Goal: Task Accomplishment & Management: Use online tool/utility

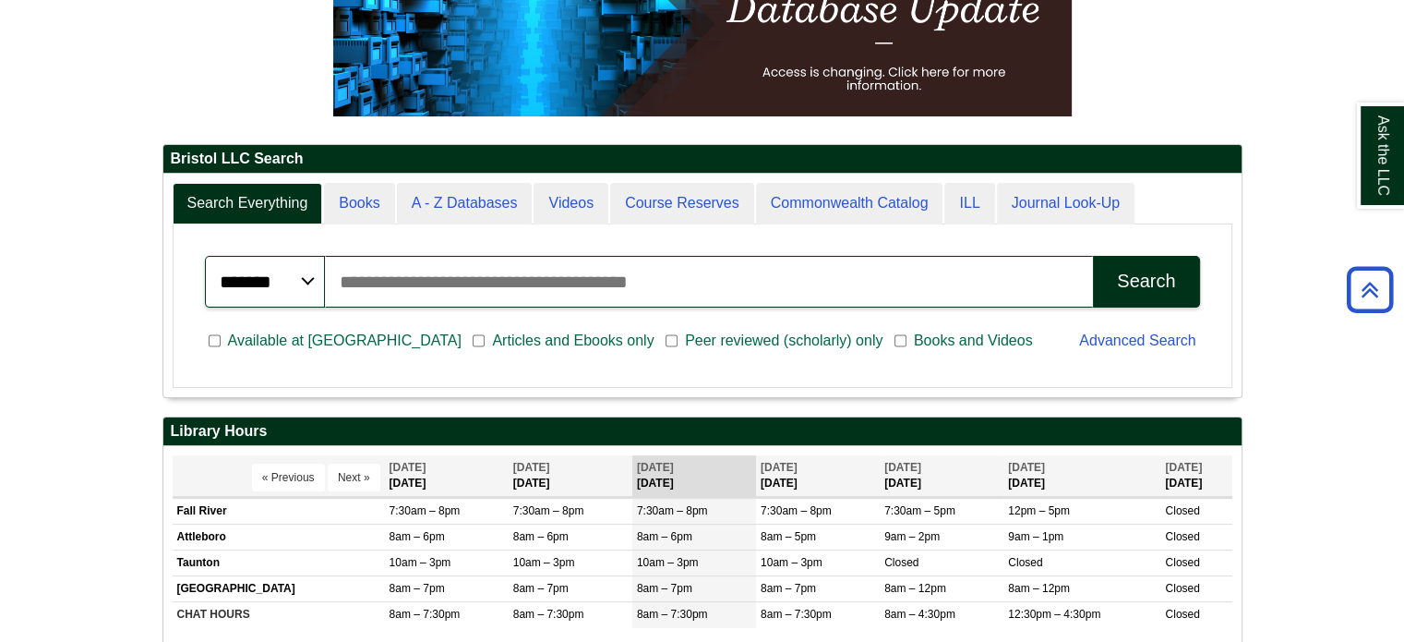
scroll to position [369, 0]
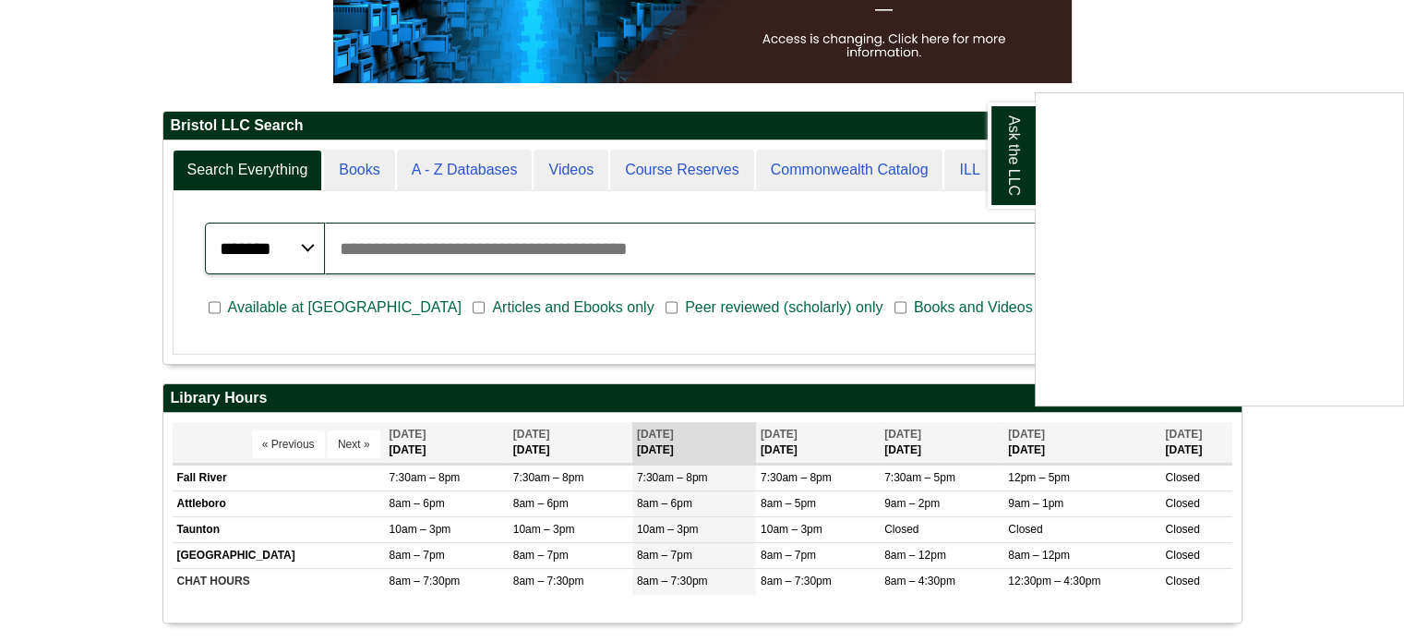
click at [650, 562] on div "Ask the LLC" at bounding box center [702, 321] width 1404 height 642
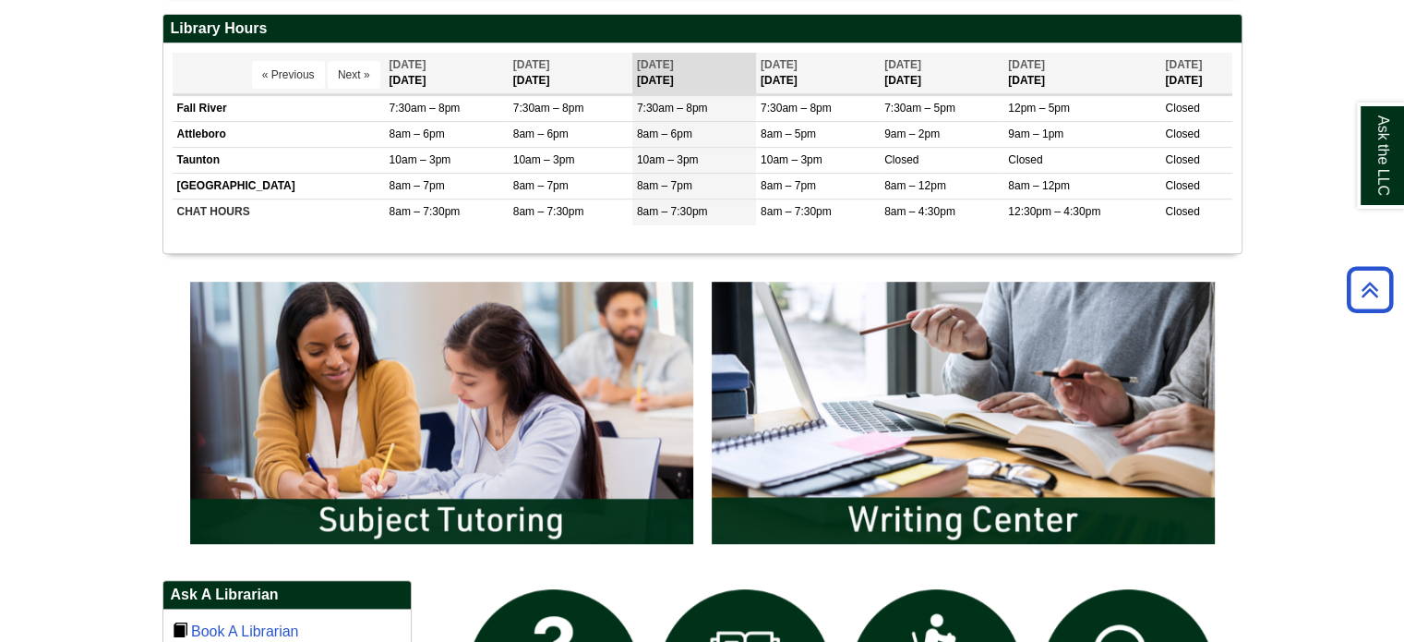
scroll to position [1108, 0]
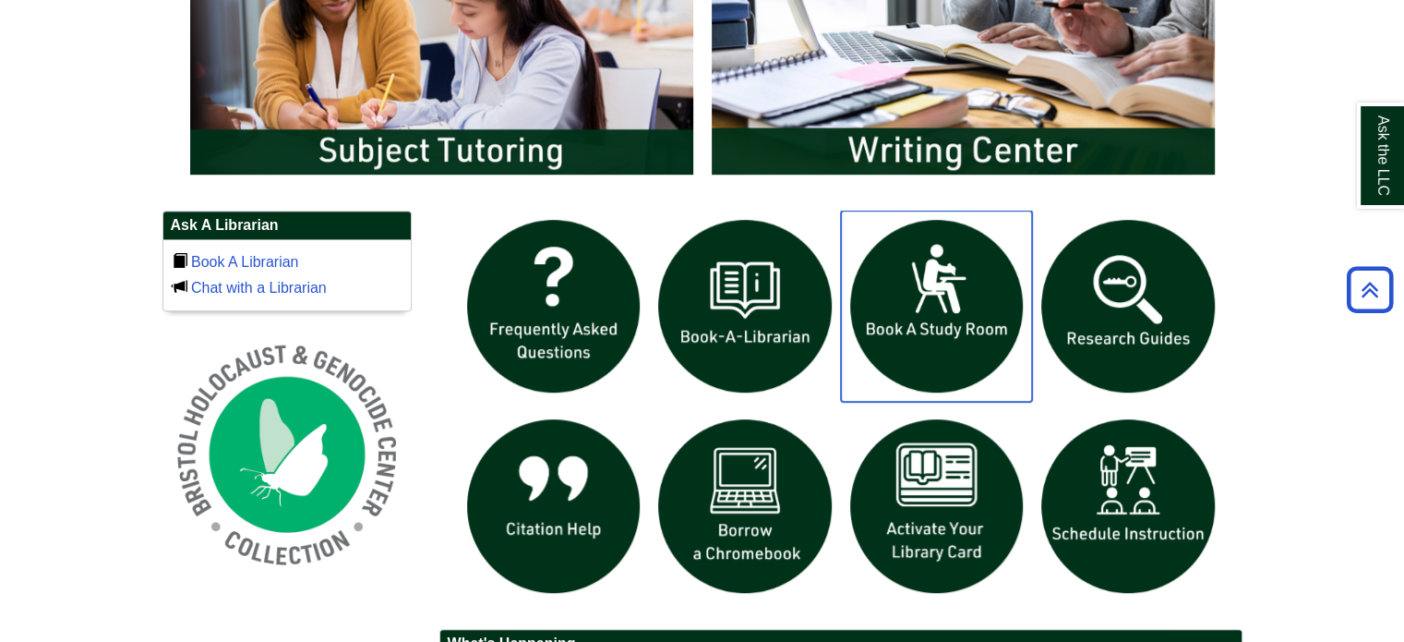
click at [963, 355] on img "slideshow" at bounding box center [937, 307] width 192 height 192
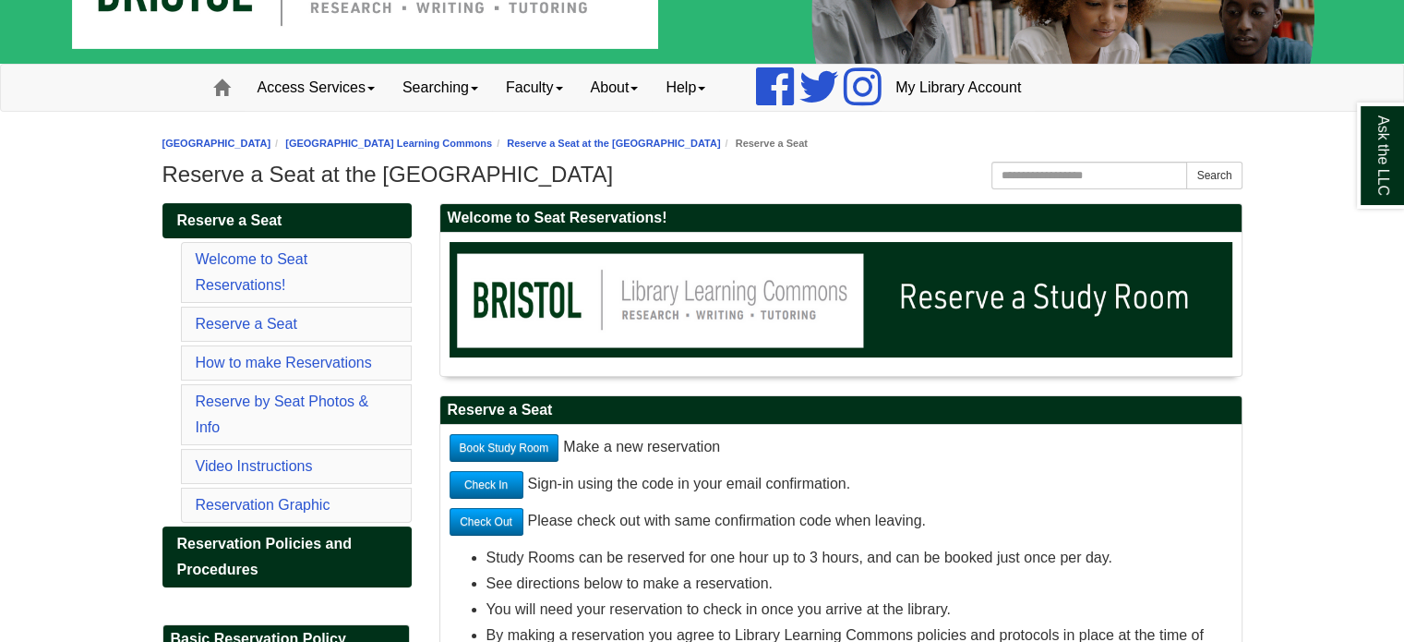
scroll to position [185, 0]
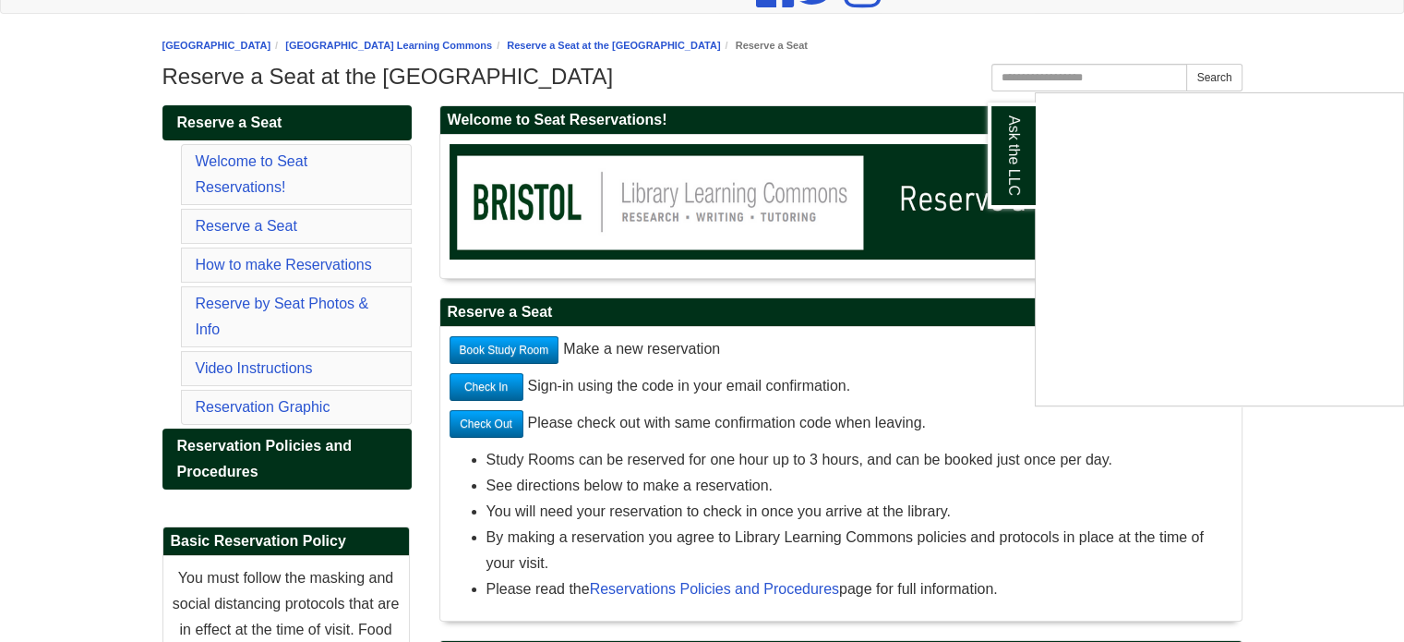
click at [528, 354] on div "Ask the LLC" at bounding box center [702, 321] width 1404 height 642
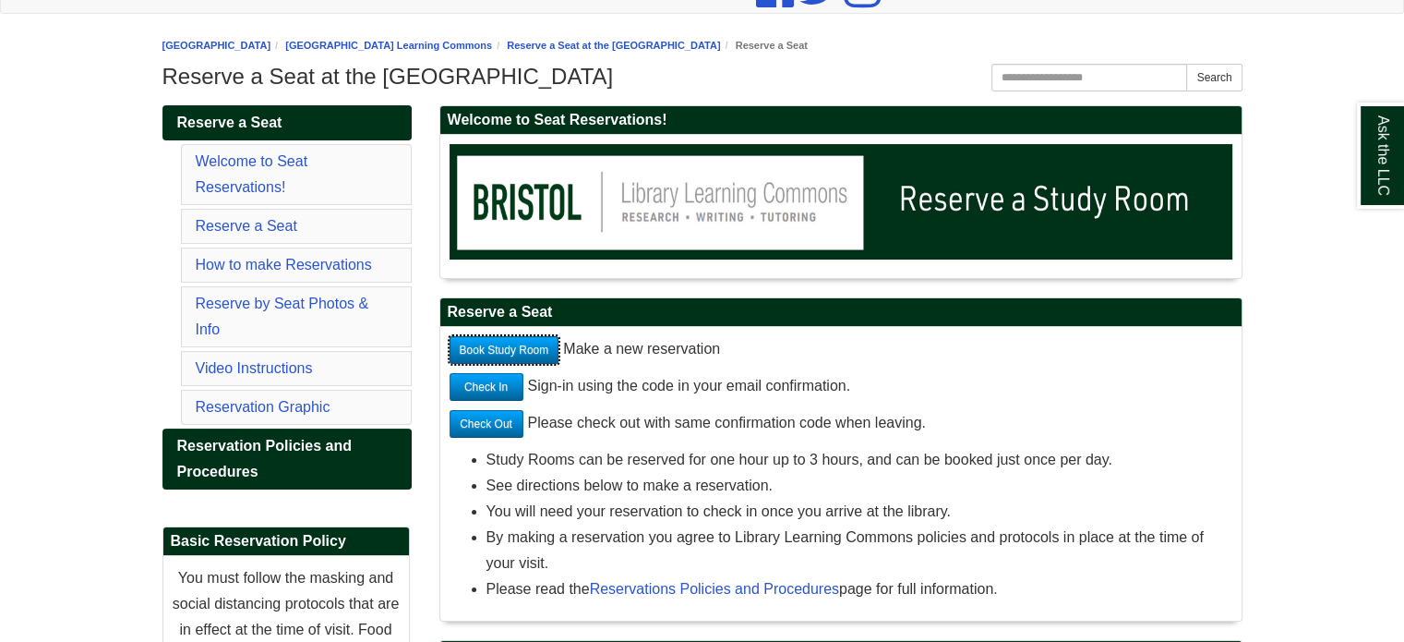
click at [524, 357] on link "Book Study Room" at bounding box center [505, 350] width 110 height 28
